Goal: Task Accomplishment & Management: Use online tool/utility

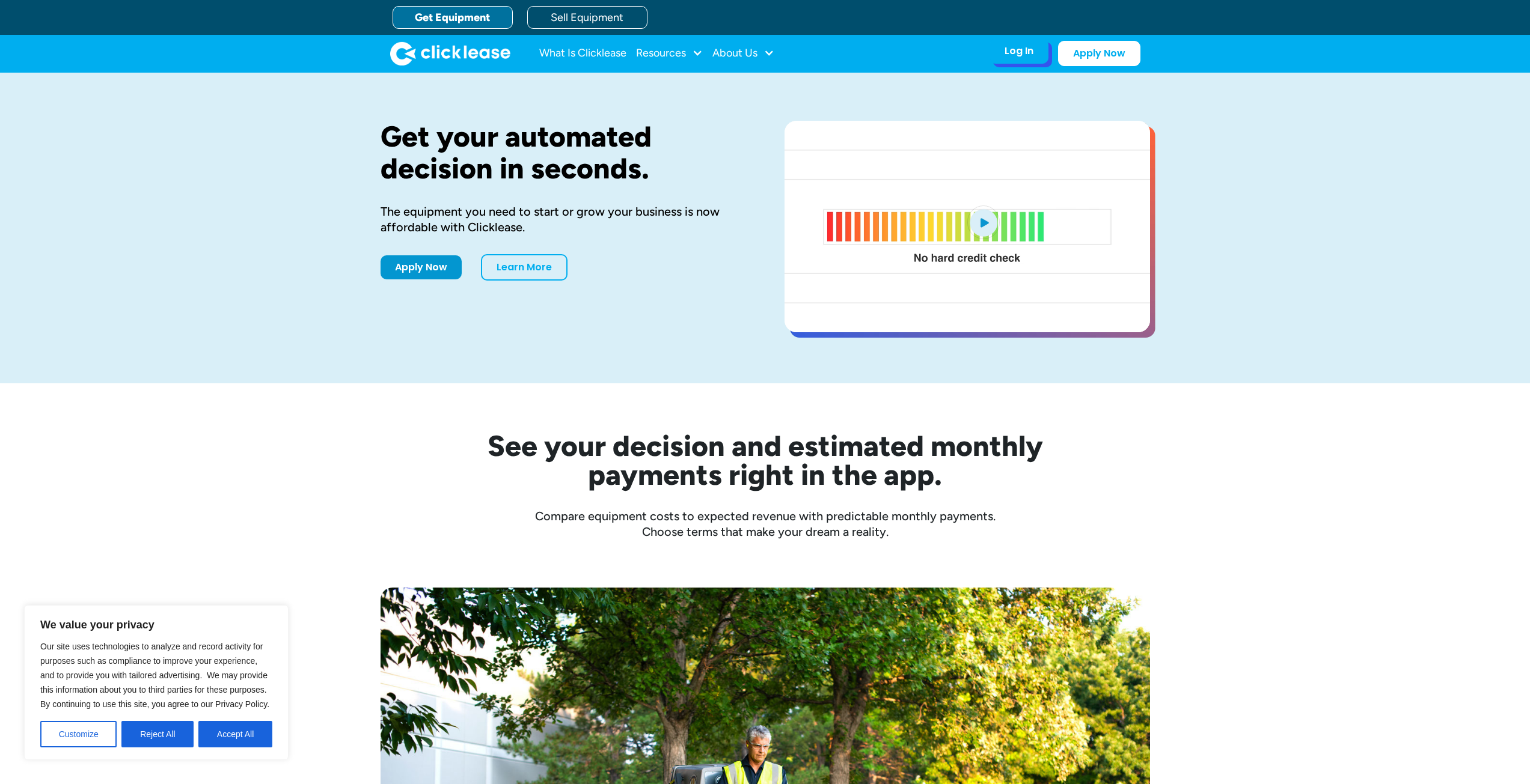
click at [1018, 57] on div "Log In" at bounding box center [1018, 51] width 29 height 12
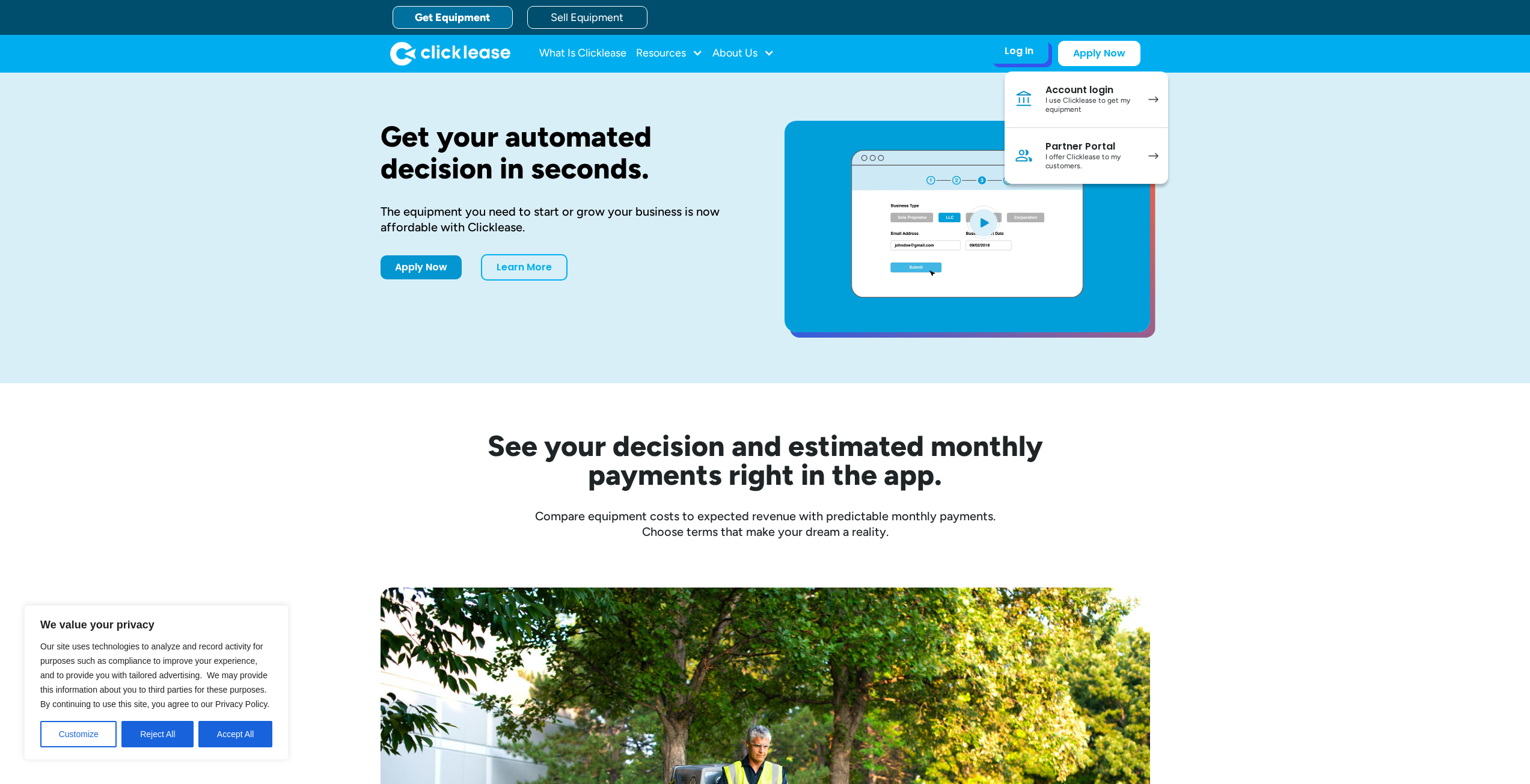
click at [1091, 103] on div "I use Clicklease to get my equipment" at bounding box center [1091, 105] width 91 height 19
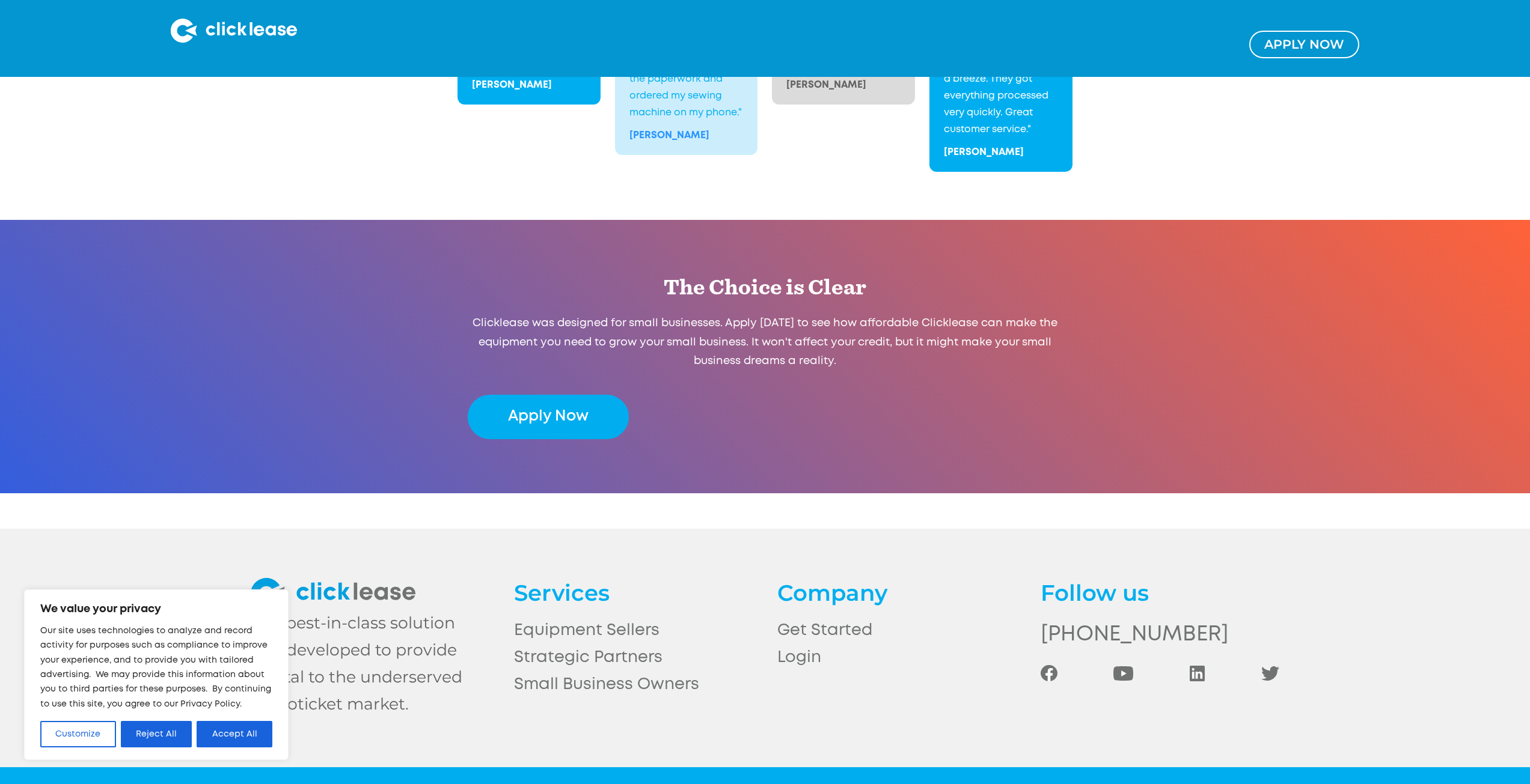
scroll to position [2335, 0]
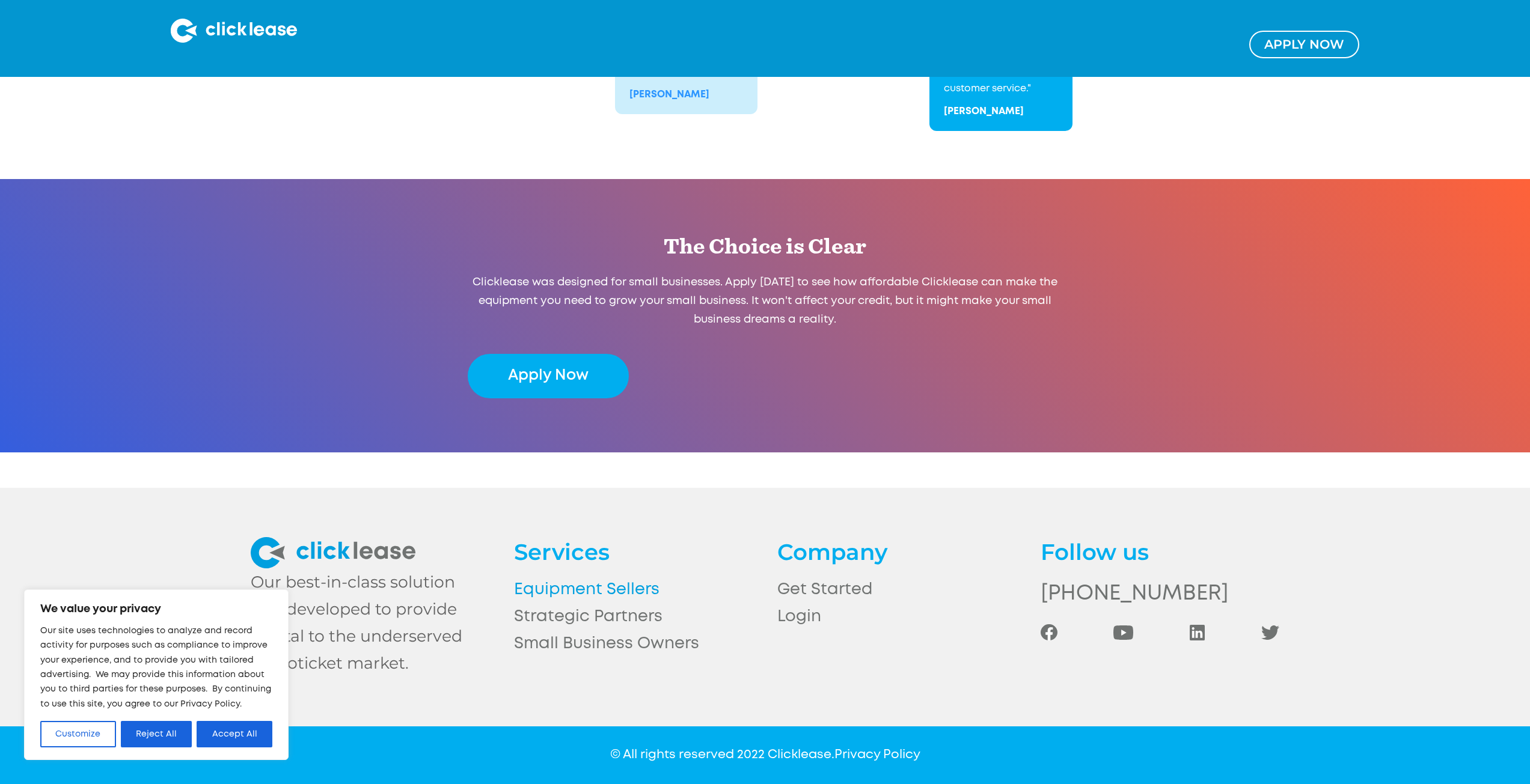
click at [605, 587] on link "Equipment Sellers" at bounding box center [633, 590] width 238 height 27
